Goal: Task Accomplishment & Management: Manage account settings

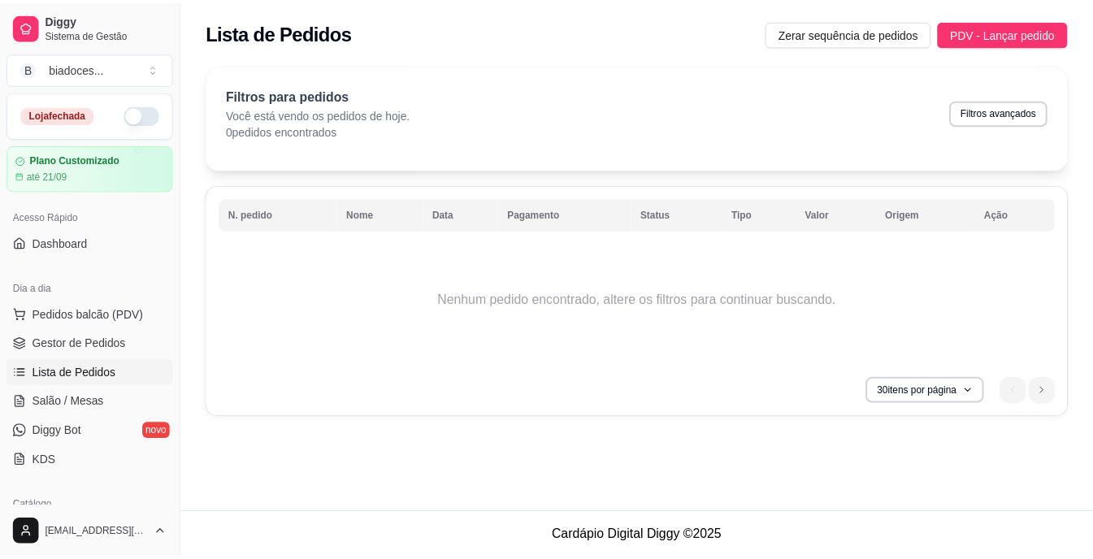
scroll to position [97, 0]
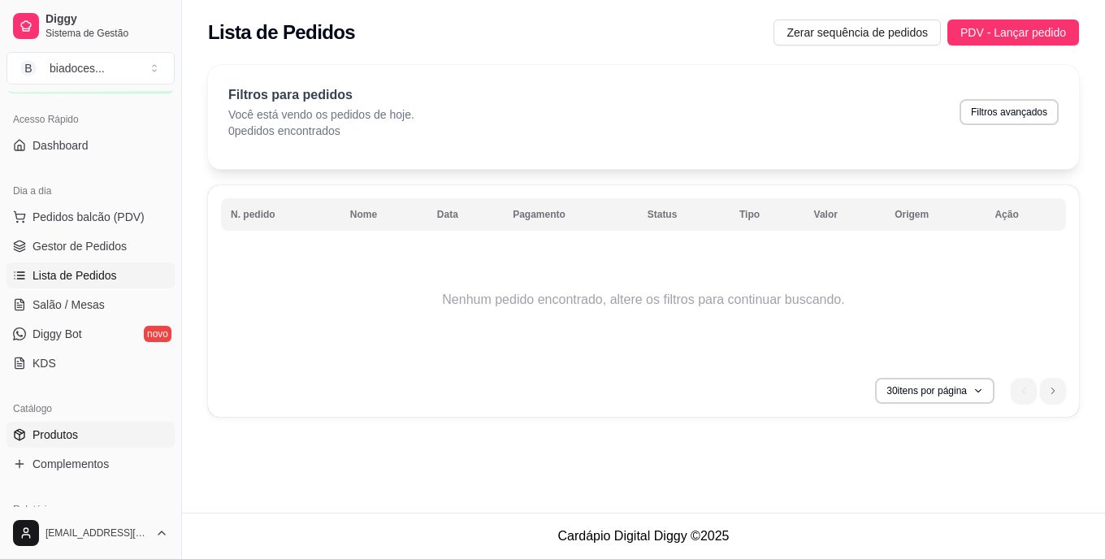
click at [63, 424] on link "Produtos" at bounding box center [90, 435] width 168 height 26
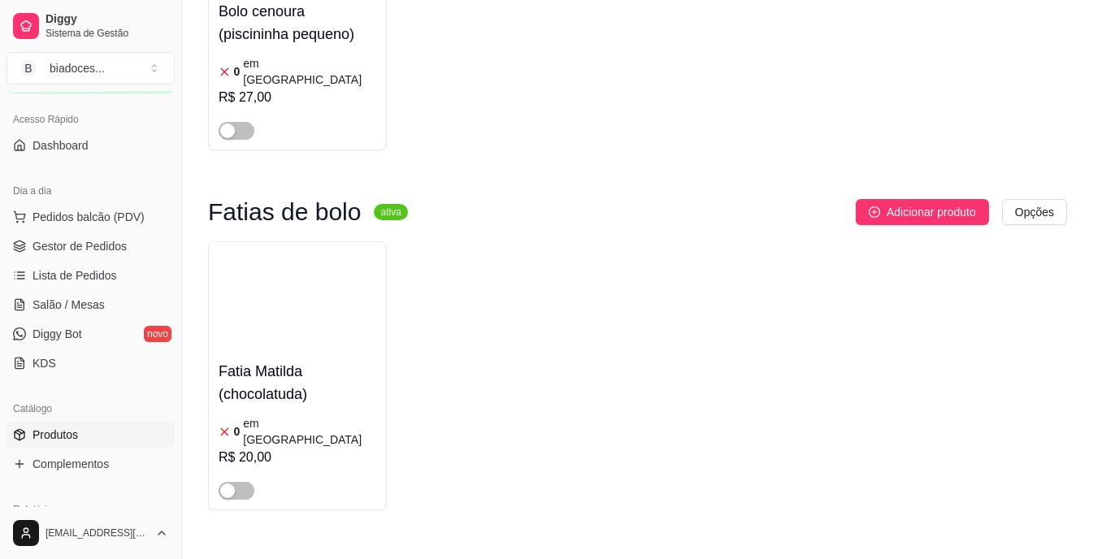
scroll to position [6103, 0]
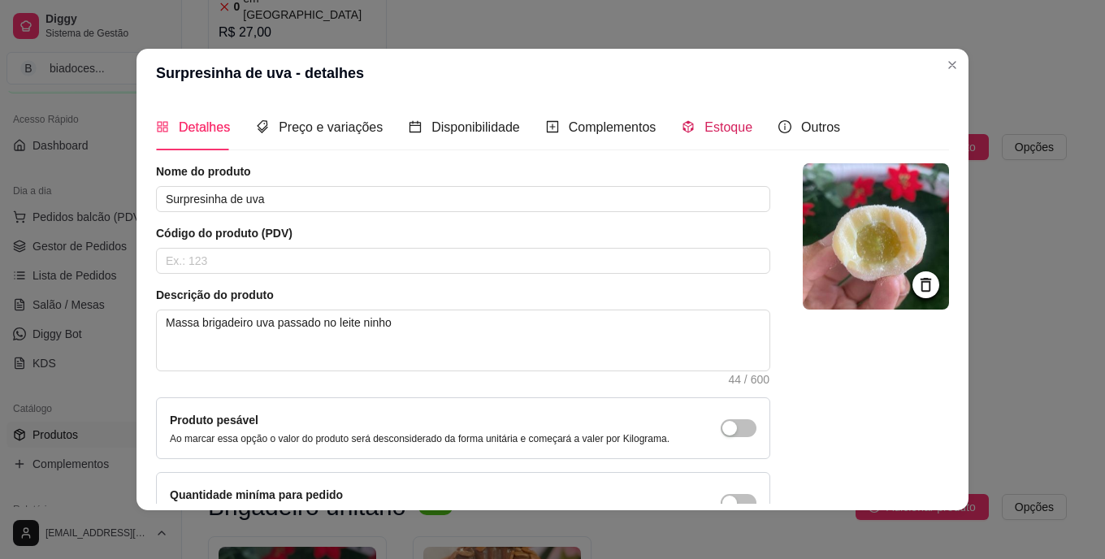
click at [718, 133] on span "Estoque" at bounding box center [728, 127] width 48 height 14
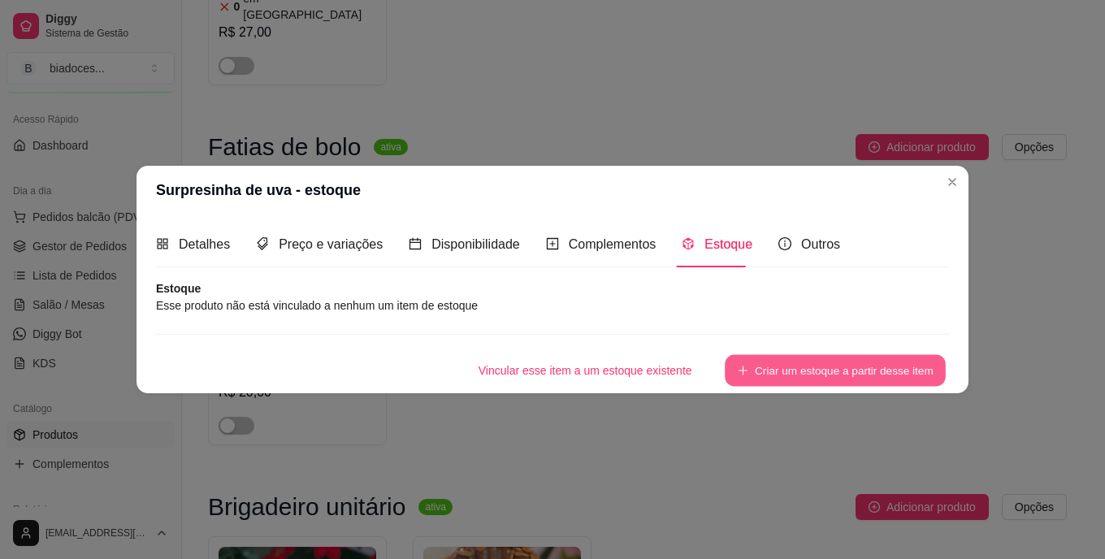
click at [803, 362] on button "Criar um estoque a partir desse item" at bounding box center [835, 371] width 221 height 32
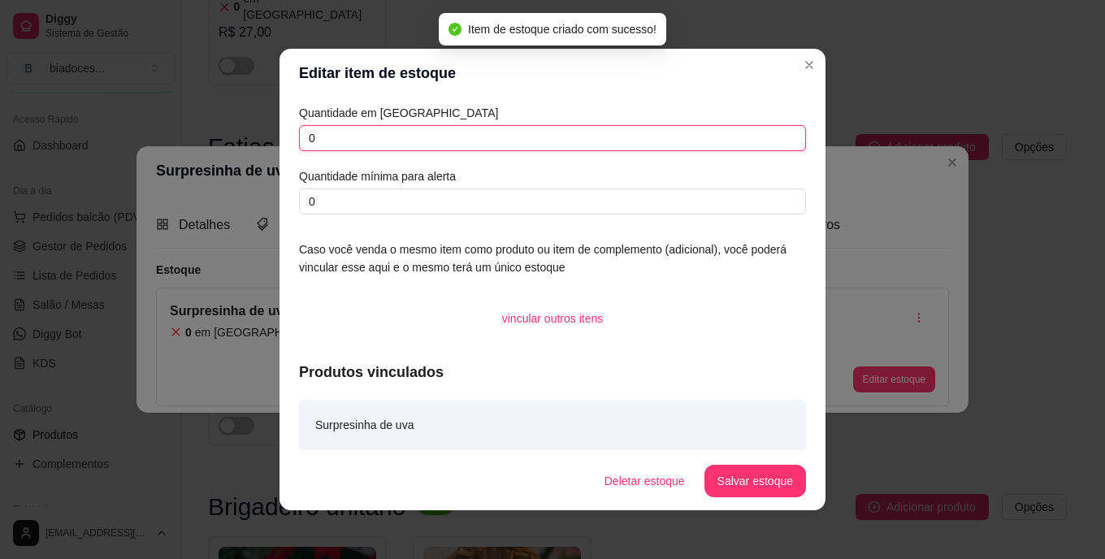
click at [339, 137] on input "0" at bounding box center [552, 138] width 507 height 26
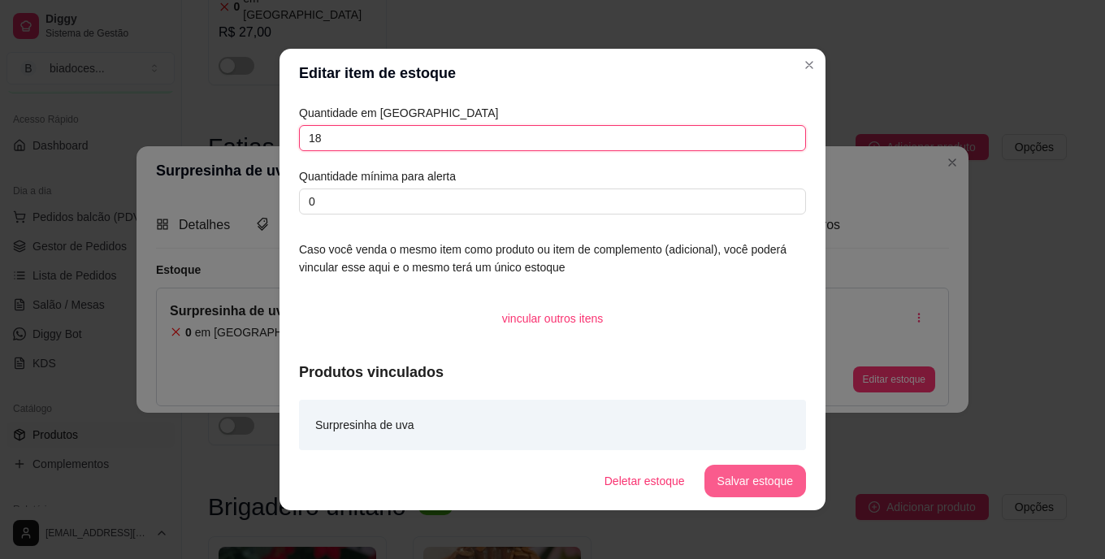
type input "18"
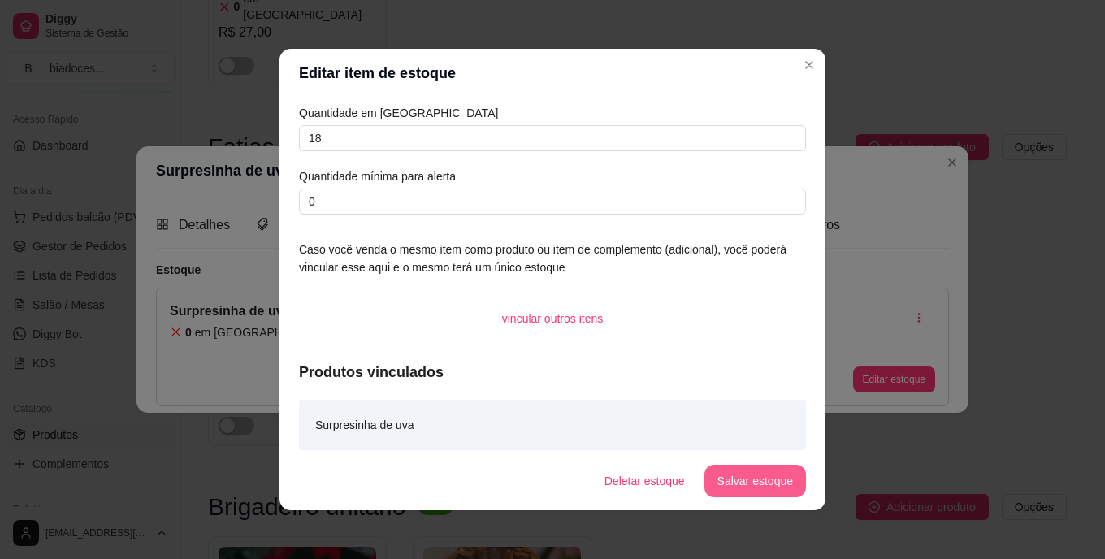
click at [729, 483] on button "Salvar estoque" at bounding box center [755, 481] width 102 height 32
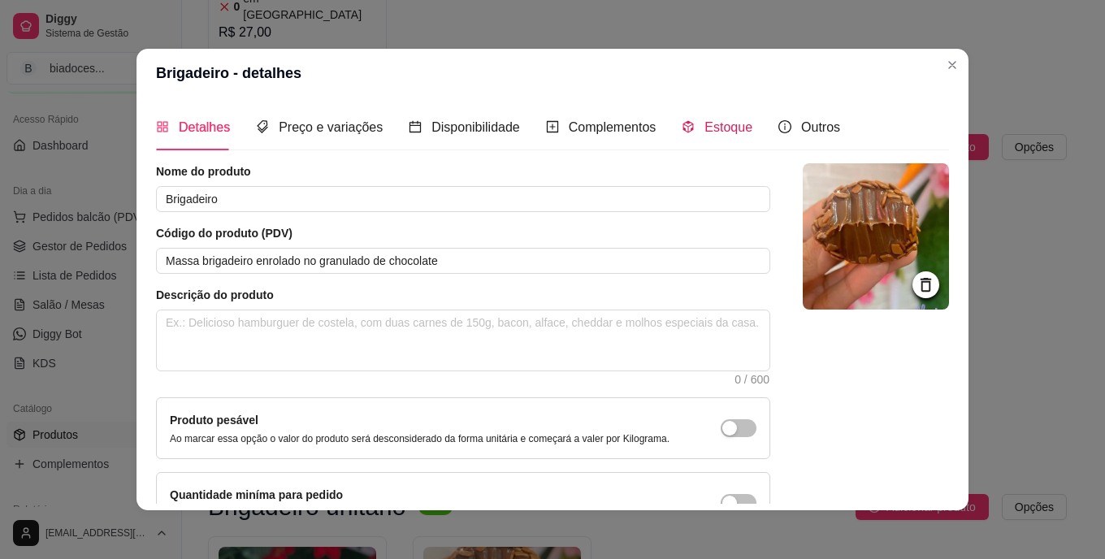
click at [725, 120] on span "Estoque" at bounding box center [728, 127] width 48 height 14
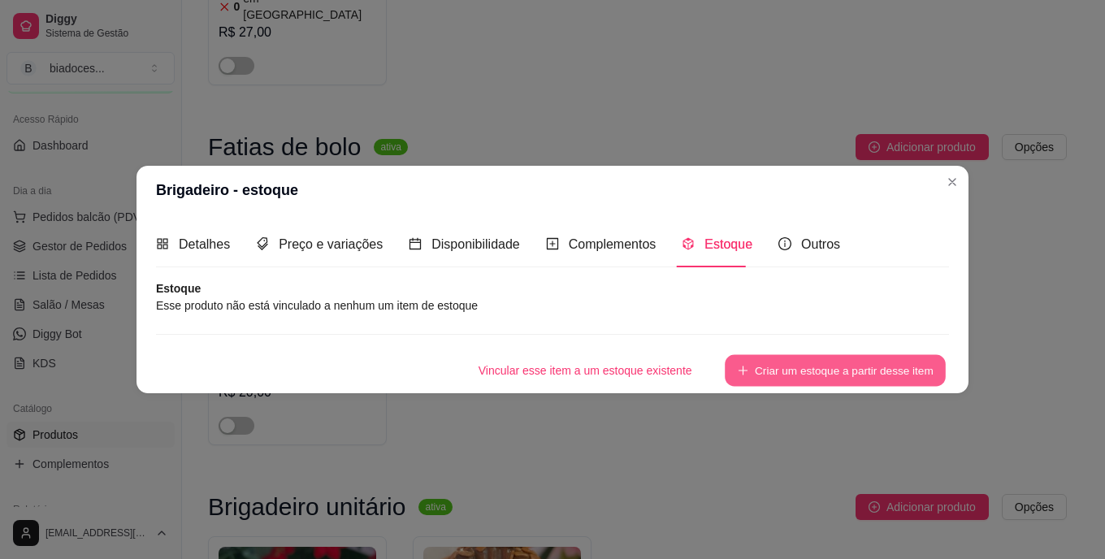
click at [809, 370] on button "Criar um estoque a partir desse item" at bounding box center [835, 371] width 221 height 32
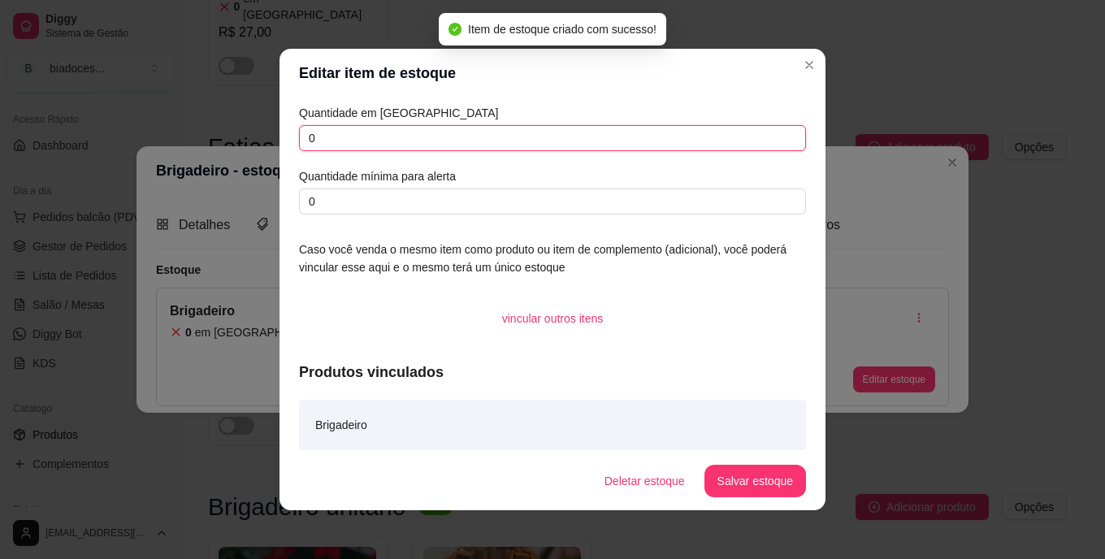
click at [609, 148] on input "0" at bounding box center [552, 138] width 507 height 26
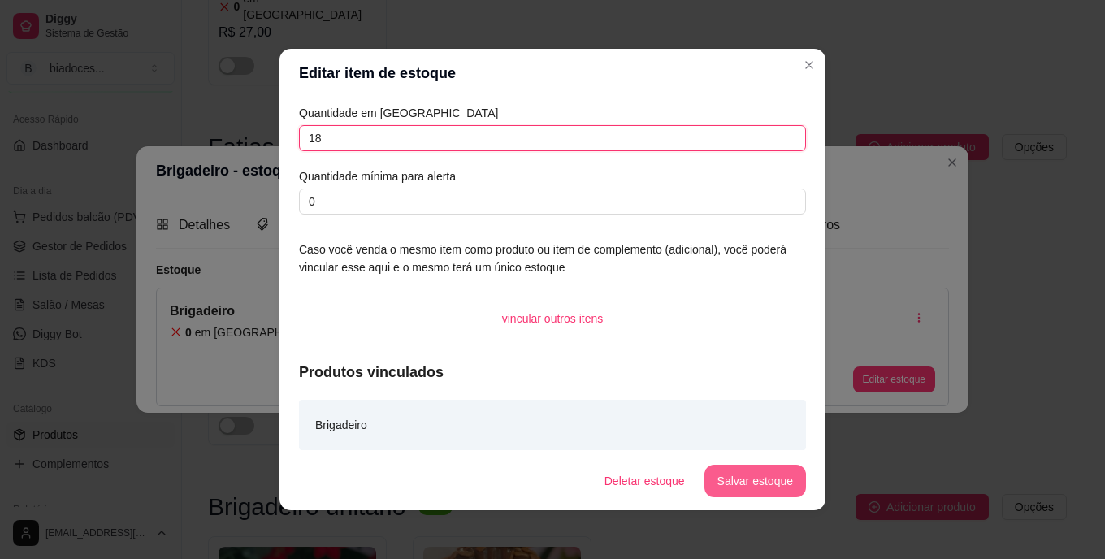
type input "18"
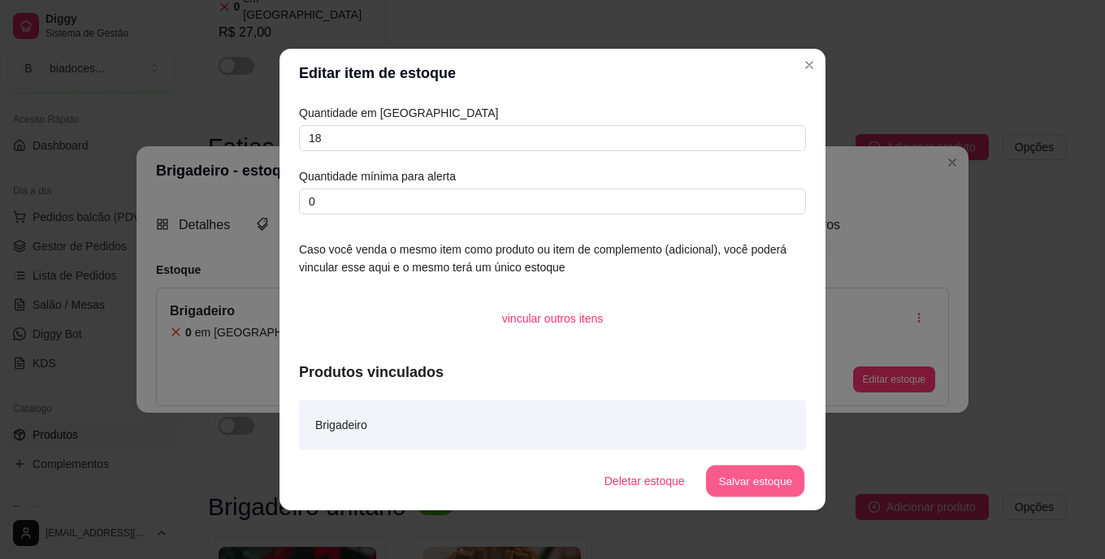
click at [729, 476] on button "Salvar estoque" at bounding box center [754, 481] width 99 height 32
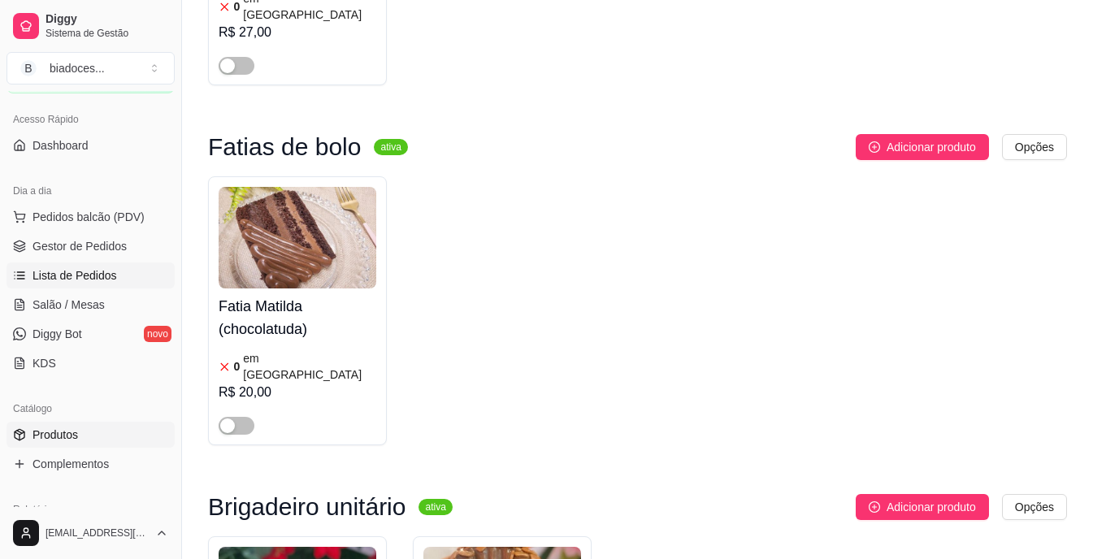
click at [97, 279] on span "Lista de Pedidos" at bounding box center [74, 275] width 84 height 16
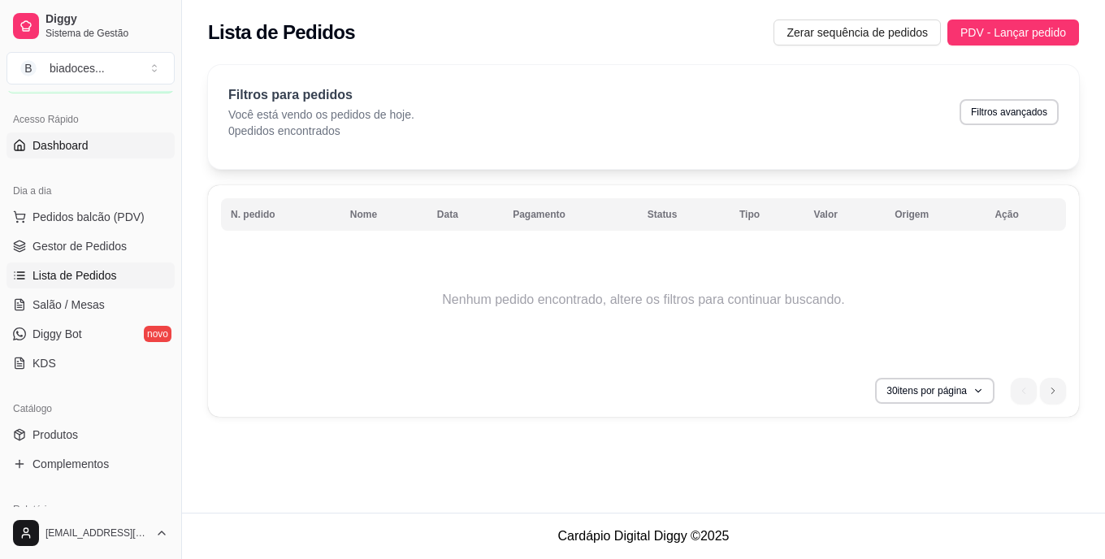
click at [149, 143] on link "Dashboard" at bounding box center [90, 145] width 168 height 26
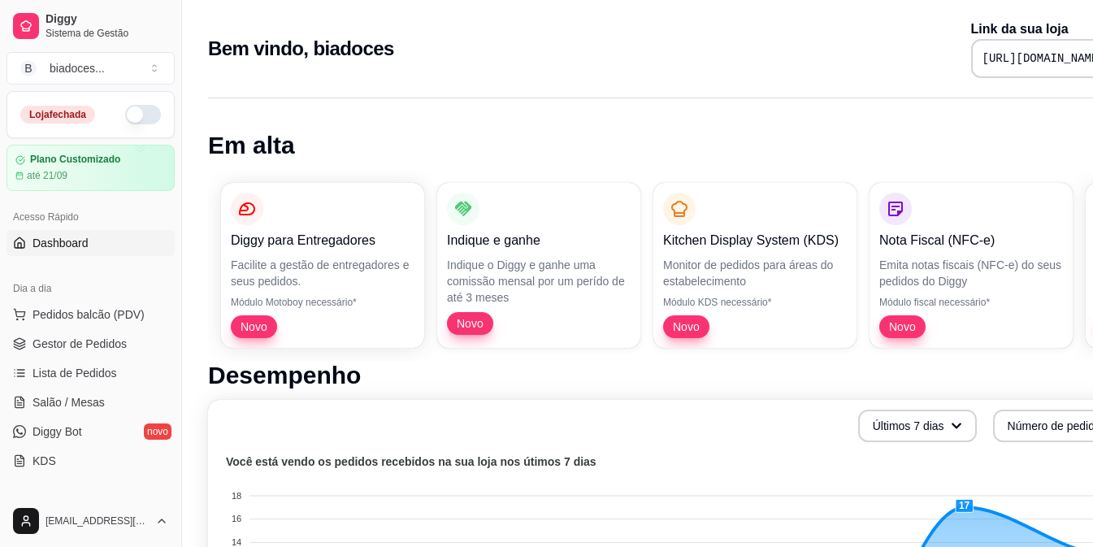
click at [135, 118] on button "button" at bounding box center [143, 114] width 36 height 19
click at [80, 374] on span "Lista de Pedidos" at bounding box center [74, 373] width 84 height 16
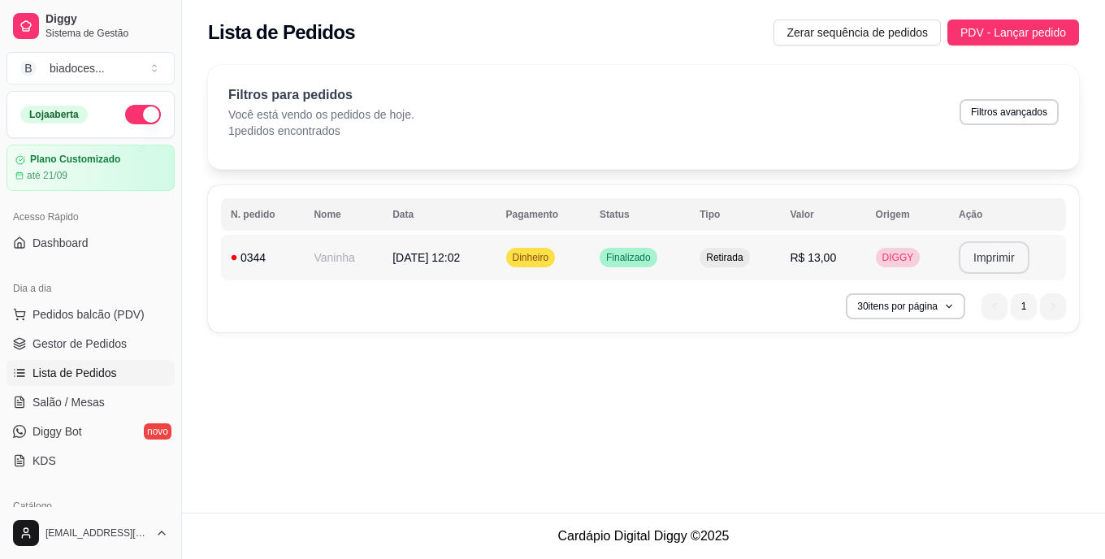
click at [999, 258] on button "Imprimir" at bounding box center [994, 257] width 71 height 32
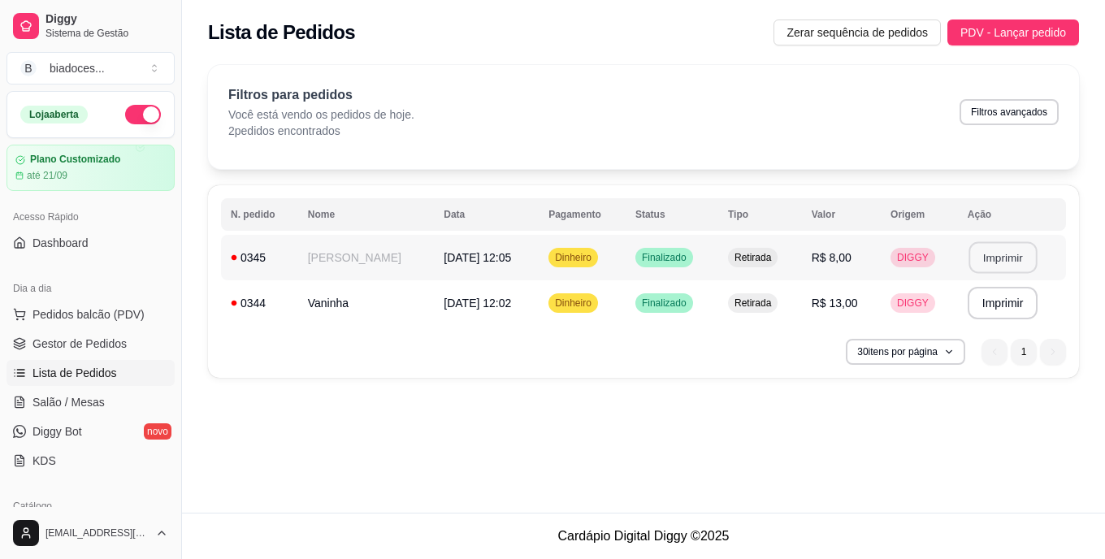
click at [991, 260] on button "Imprimir" at bounding box center [1002, 258] width 68 height 32
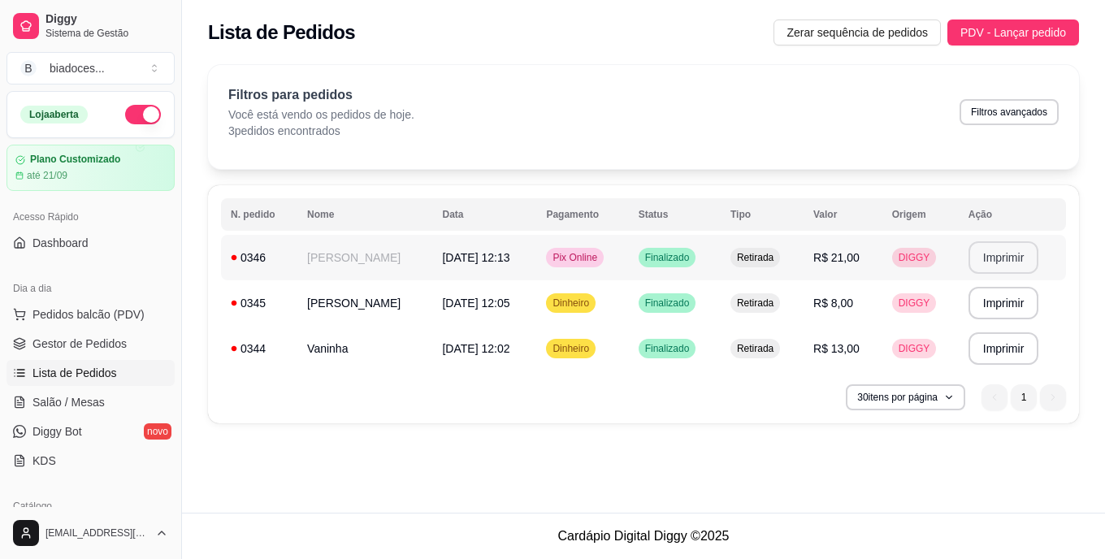
click at [1012, 254] on button "Imprimir" at bounding box center [1003, 257] width 71 height 32
click at [1002, 249] on button "Imprimir" at bounding box center [1003, 257] width 71 height 32
click at [998, 257] on button "Imprimir" at bounding box center [1003, 258] width 68 height 32
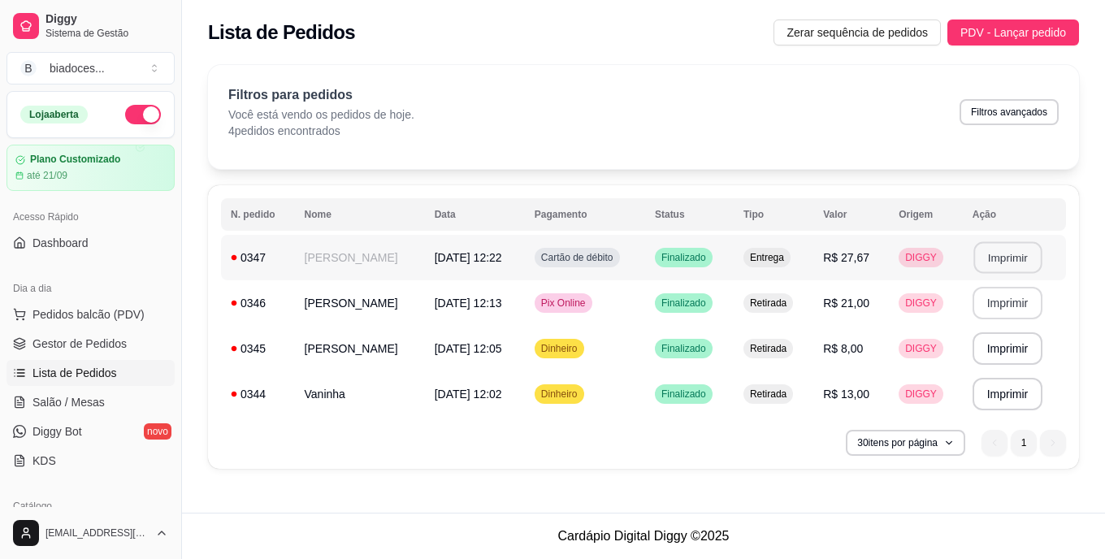
click at [1002, 256] on button "Imprimir" at bounding box center [1007, 258] width 68 height 32
click at [1024, 260] on button "Imprimir" at bounding box center [1007, 258] width 68 height 32
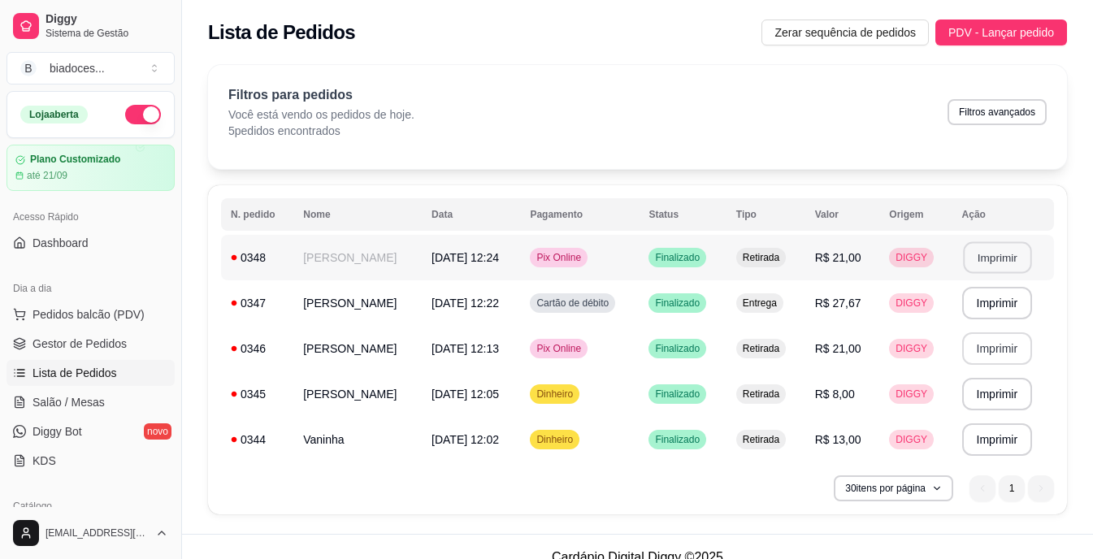
click at [995, 253] on button "Imprimir" at bounding box center [997, 258] width 68 height 32
click at [128, 375] on link "Lista de Pedidos" at bounding box center [90, 373] width 168 height 26
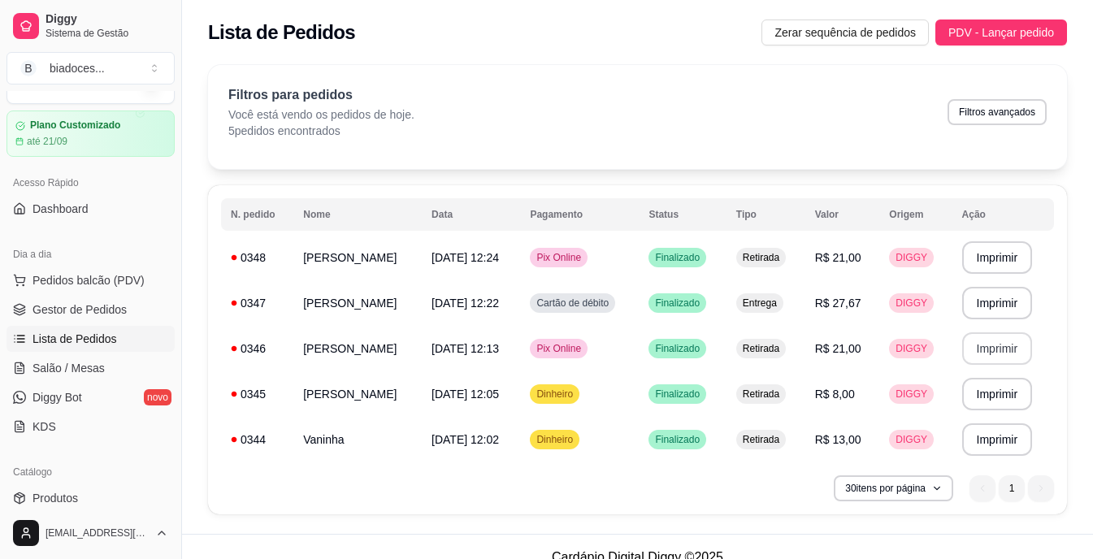
scroll to position [65, 0]
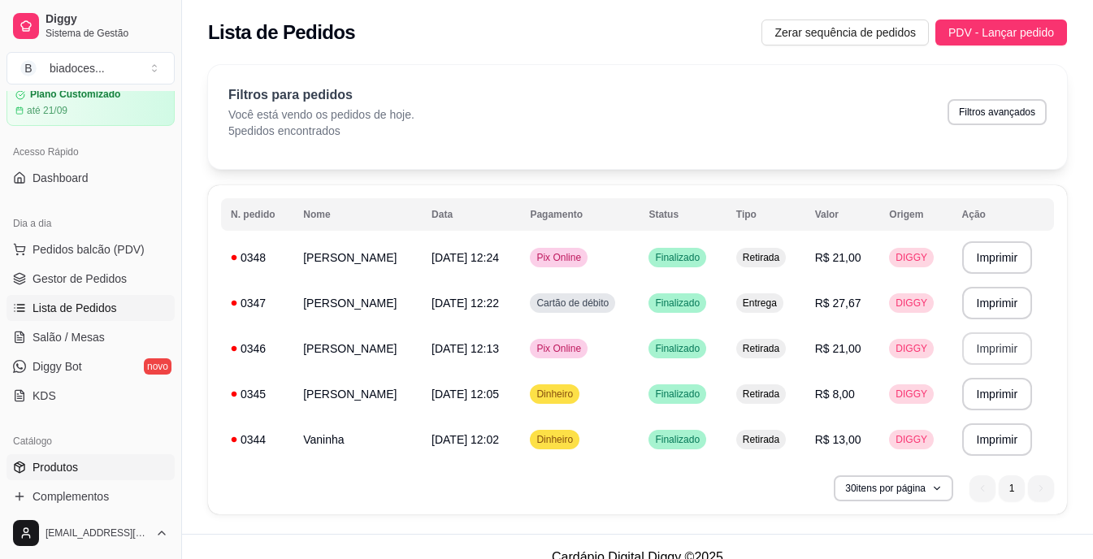
click at [19, 463] on icon at bounding box center [19, 467] width 13 height 13
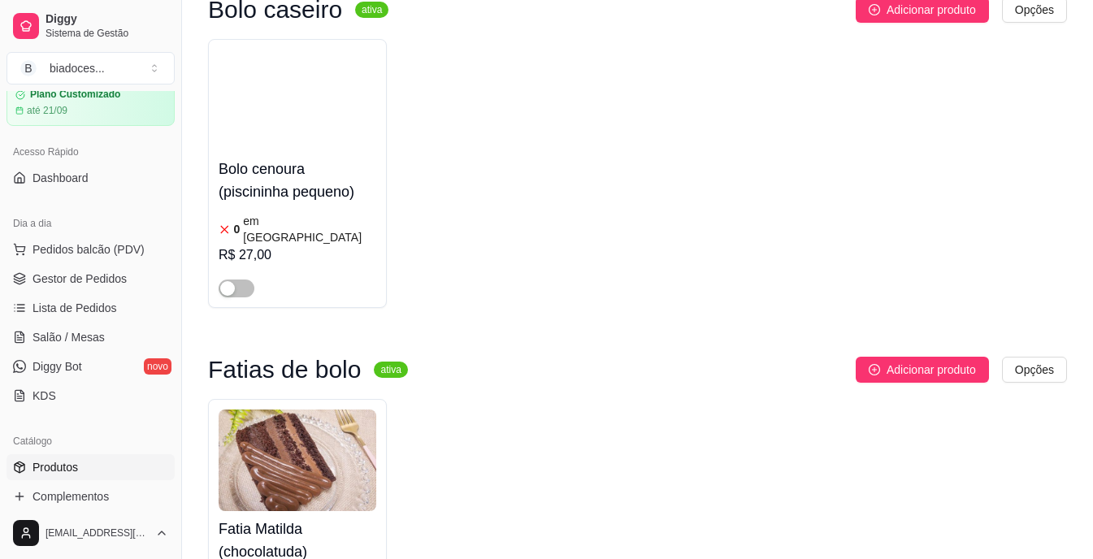
scroll to position [6123, 0]
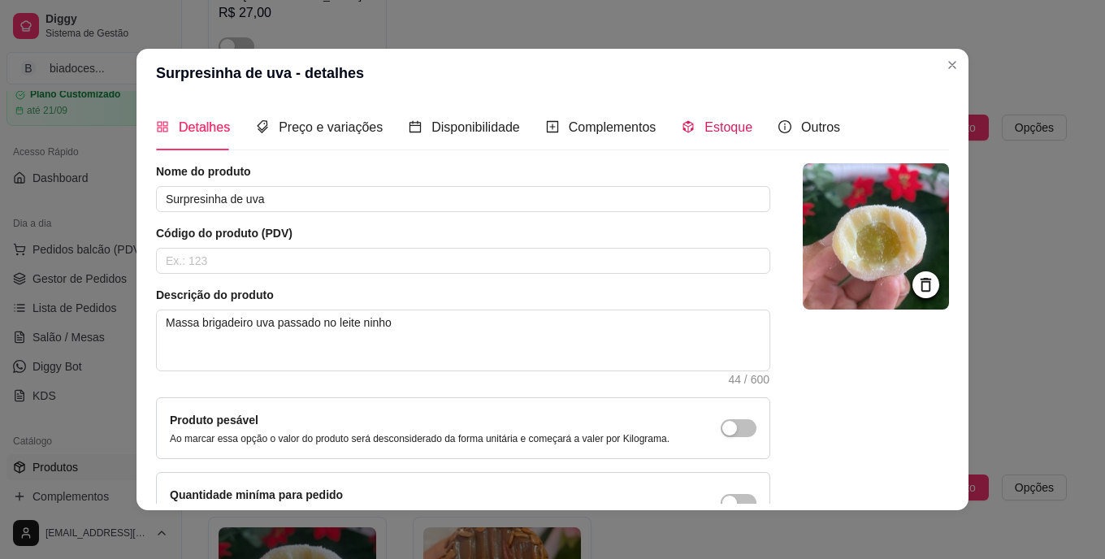
click at [692, 128] on div "Estoque" at bounding box center [717, 127] width 71 height 20
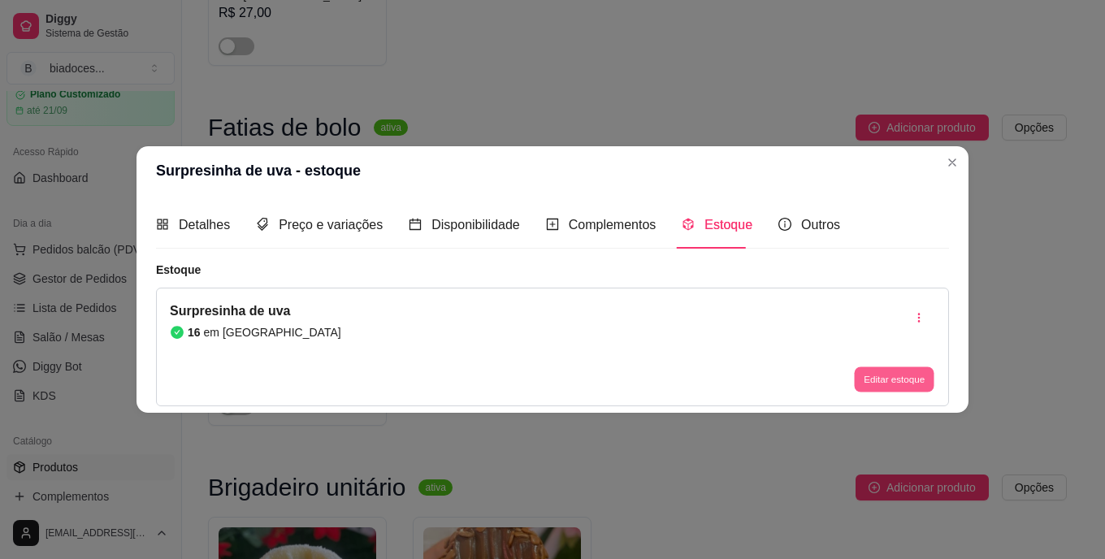
click at [898, 387] on button "Editar estoque" at bounding box center [894, 378] width 80 height 25
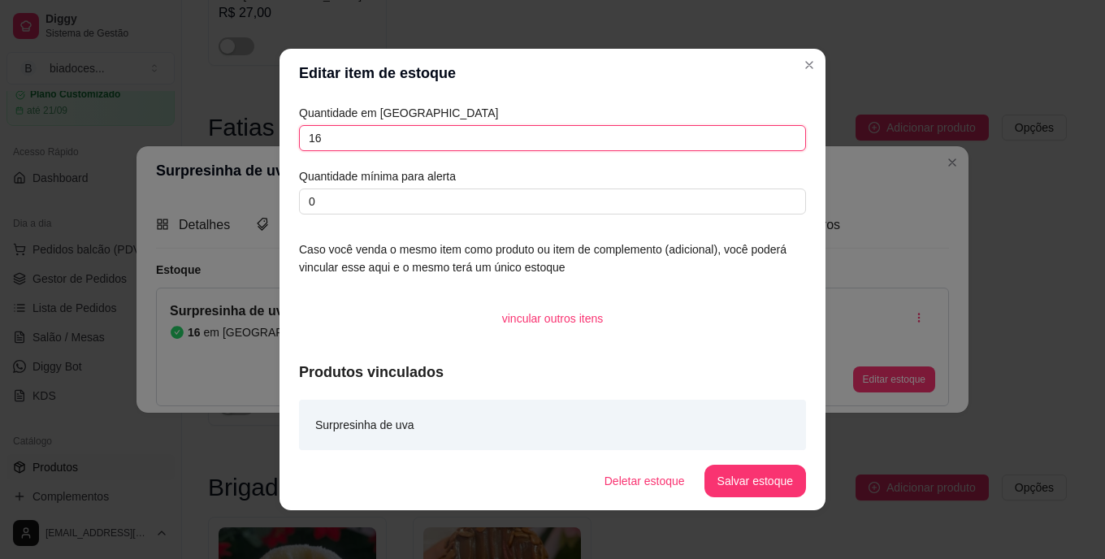
click at [568, 149] on input "16" at bounding box center [552, 138] width 507 height 26
type input "12"
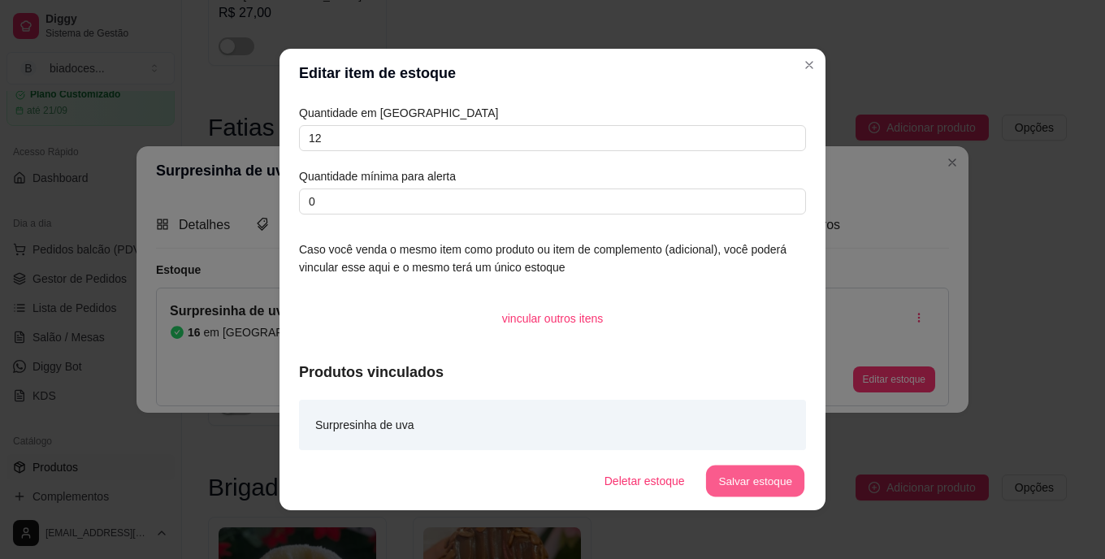
click at [726, 475] on button "Salvar estoque" at bounding box center [754, 481] width 99 height 32
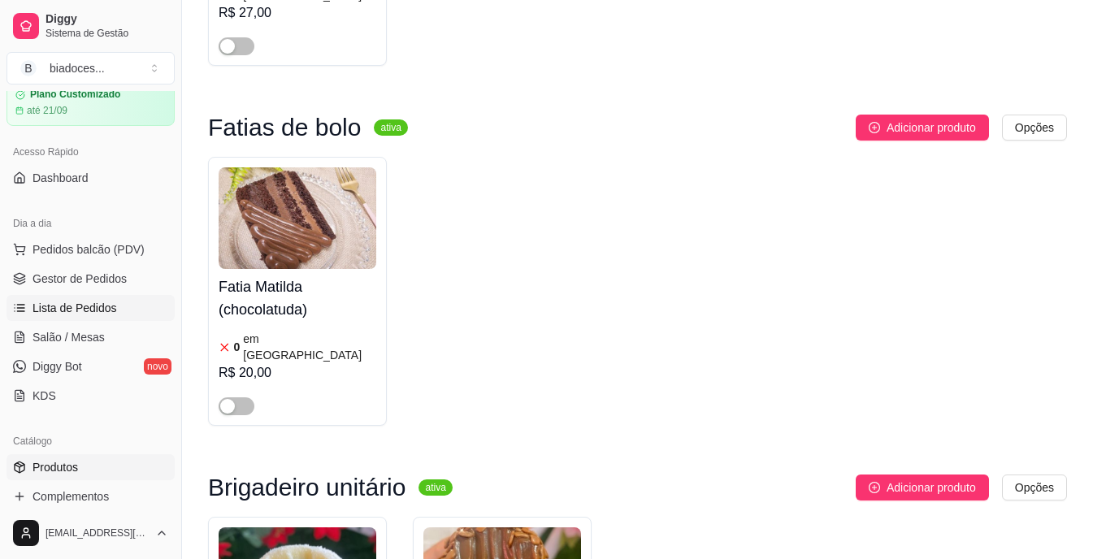
click at [87, 300] on span "Lista de Pedidos" at bounding box center [74, 308] width 84 height 16
